Goal: Check status

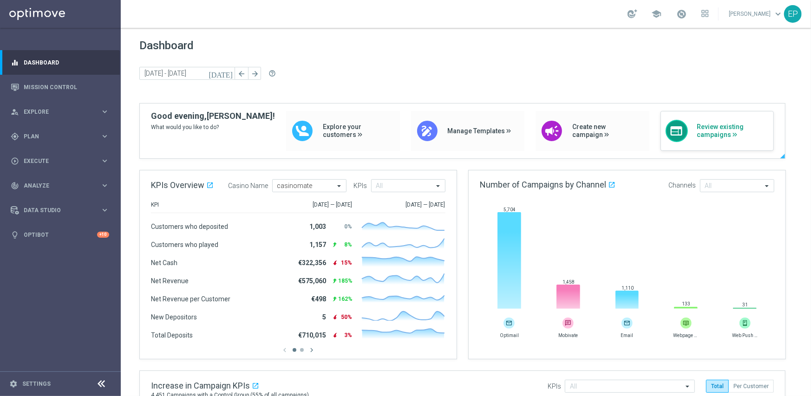
click at [709, 146] on div "web Review existing campaigns" at bounding box center [717, 131] width 114 height 40
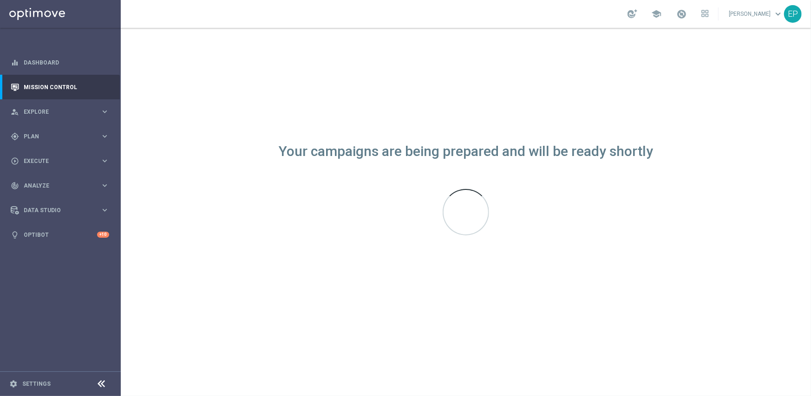
click at [101, 384] on icon at bounding box center [101, 383] width 11 height 11
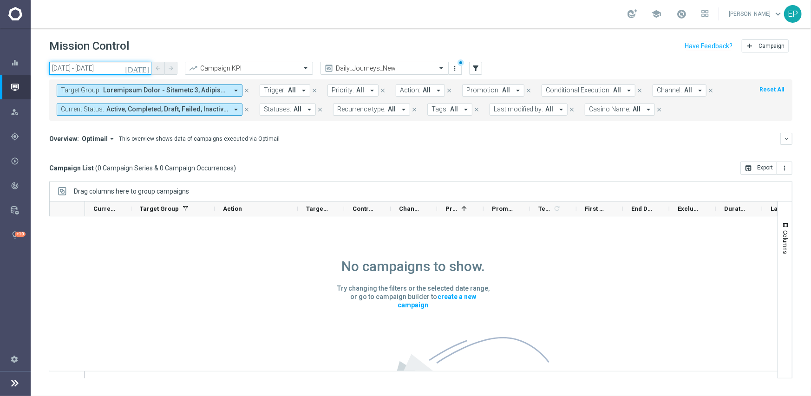
click at [122, 68] on input "[DATE] - [DATE]" at bounding box center [100, 68] width 102 height 13
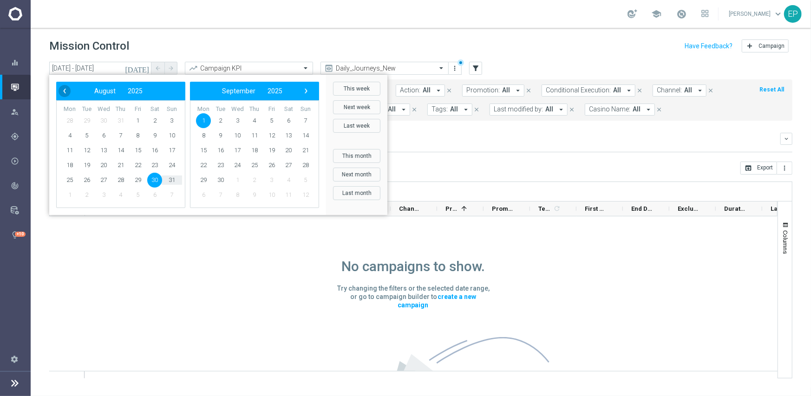
click at [60, 89] on span "‹" at bounding box center [65, 91] width 12 height 12
click at [103, 150] on span "16" at bounding box center [103, 150] width 15 height 15
type input "[DATE] - [DATE]"
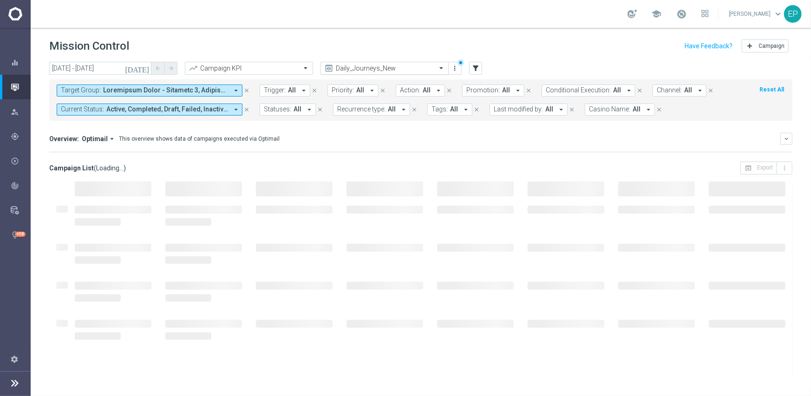
click at [416, 69] on input "text" at bounding box center [374, 69] width 99 height 8
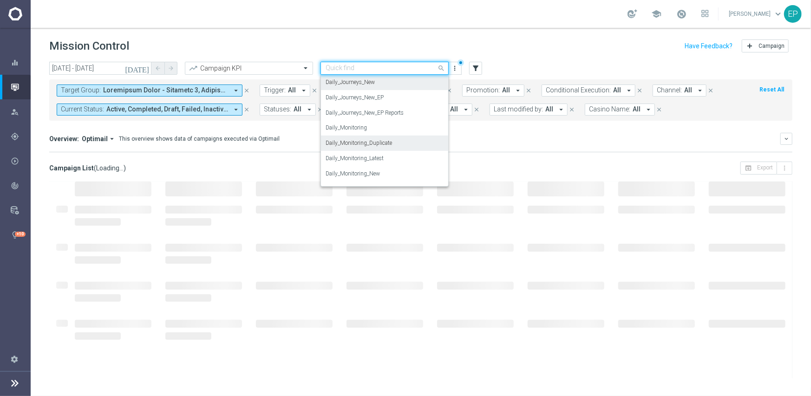
scroll to position [322, 0]
click at [403, 145] on label "Daily_Monitoring_New<P1-5/DM" at bounding box center [365, 143] width 80 height 8
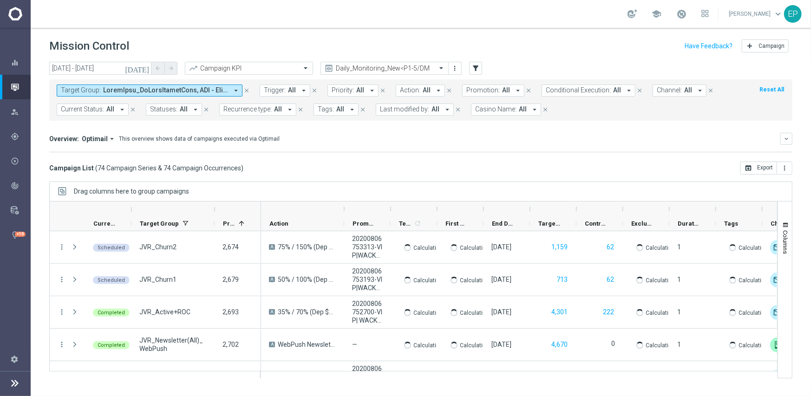
click at [445, 158] on mini-dashboard "Overview: Optimail arrow_drop_down This overview shows data of campaigns execut…" at bounding box center [420, 141] width 743 height 41
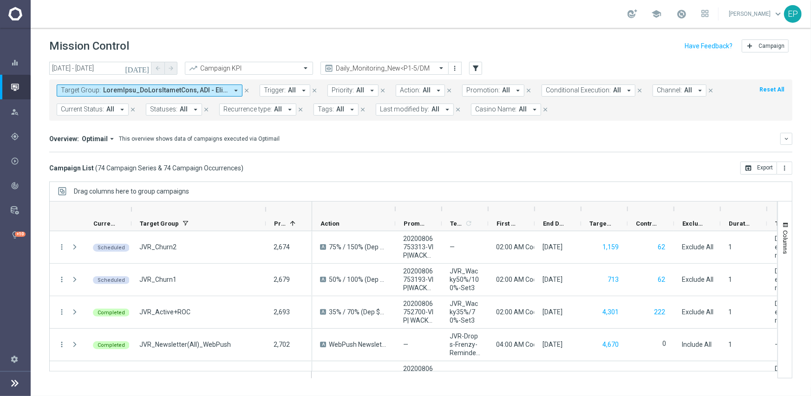
drag, startPoint x: 214, startPoint y: 208, endPoint x: 265, endPoint y: 207, distance: 51.1
click at [265, 207] on div at bounding box center [266, 209] width 4 height 15
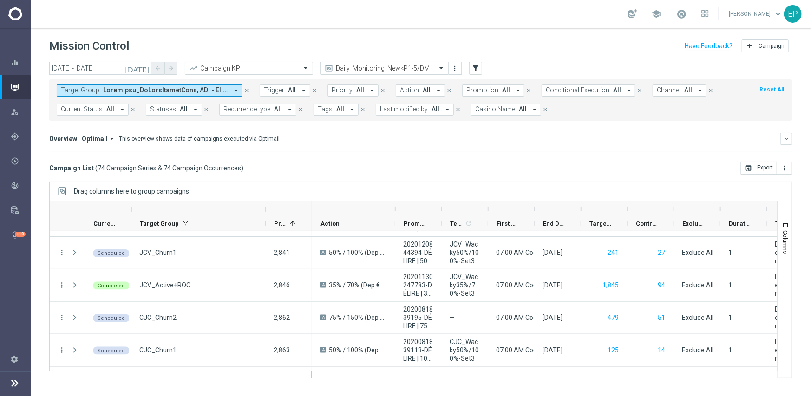
scroll to position [686, 0]
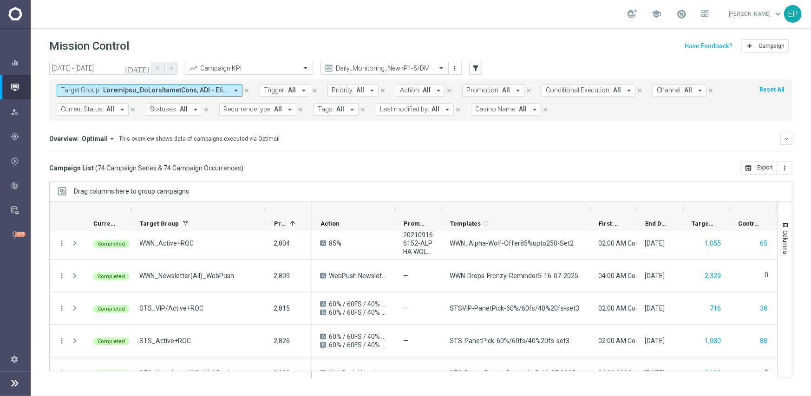
drag, startPoint x: 488, startPoint y: 206, endPoint x: 590, endPoint y: 200, distance: 102.3
click at [590, 200] on div "Drag columns here to group campaigns Drag here to set column labels" at bounding box center [420, 280] width 743 height 197
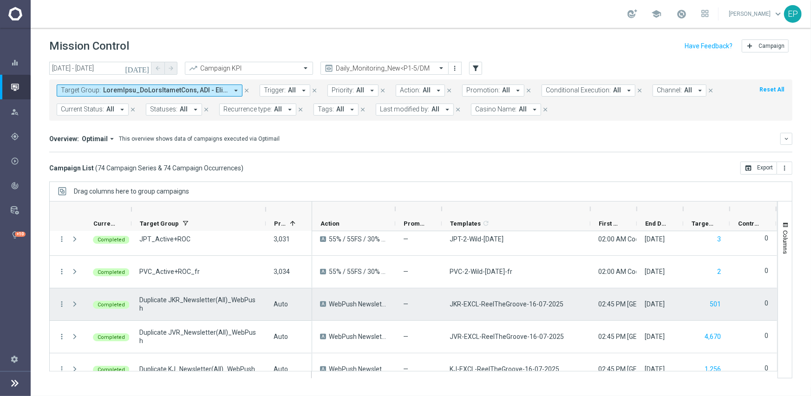
scroll to position [2126, 0]
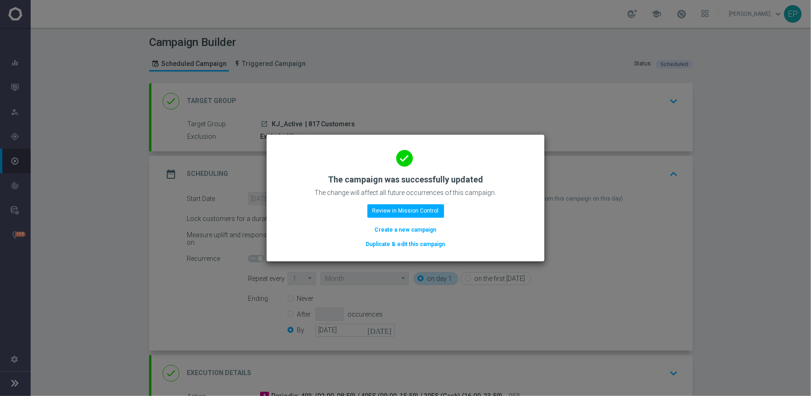
scroll to position [257, 0]
